Goal: Task Accomplishment & Management: Use online tool/utility

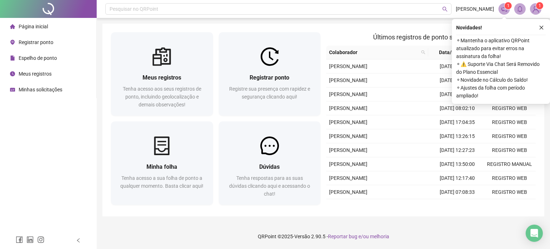
click at [44, 40] on span "Registrar ponto" at bounding box center [36, 42] width 35 height 6
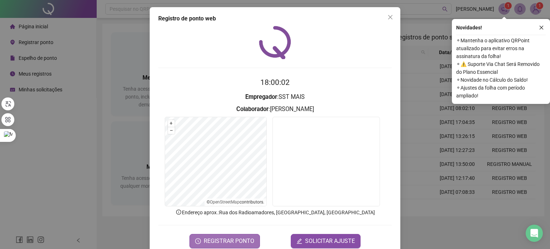
click at [209, 237] on span "REGISTRAR PONTO" at bounding box center [229, 241] width 50 height 9
